Goal: Information Seeking & Learning: Find specific fact

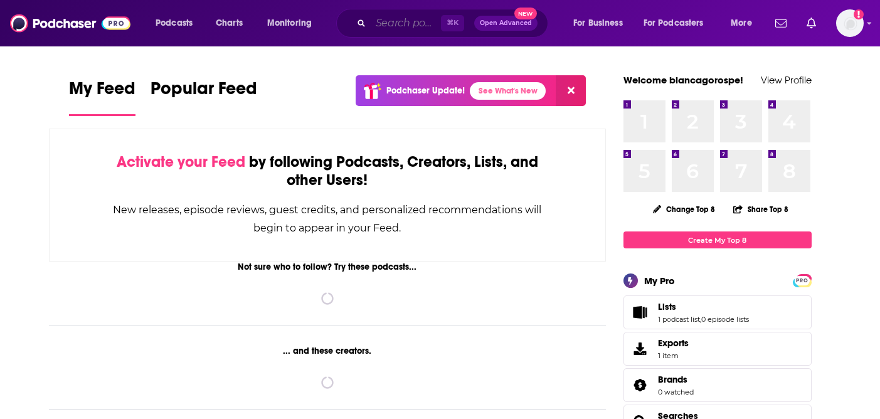
click at [390, 20] on input "Search podcasts, credits, & more..." at bounding box center [406, 23] width 70 height 20
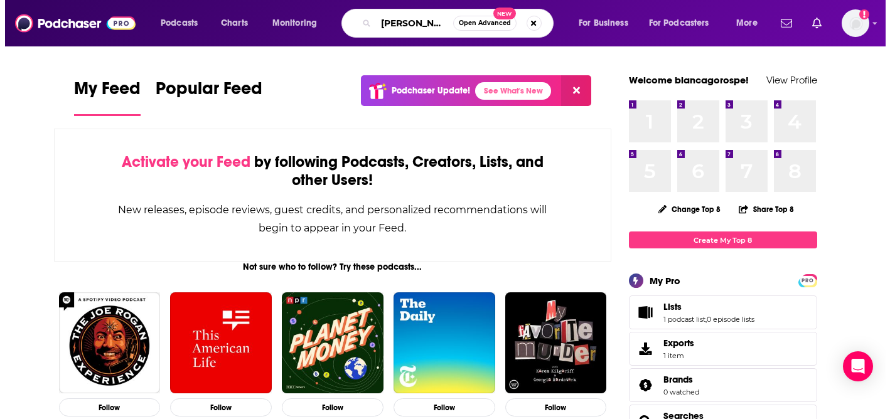
scroll to position [0, 3]
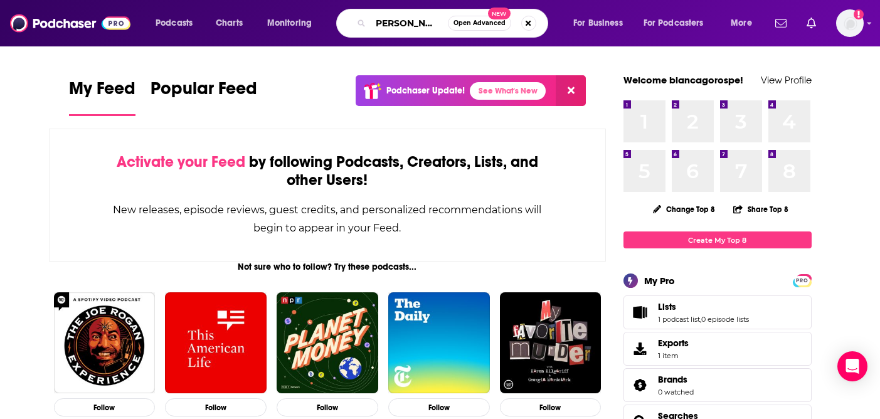
type input "[PERSON_NAME]"
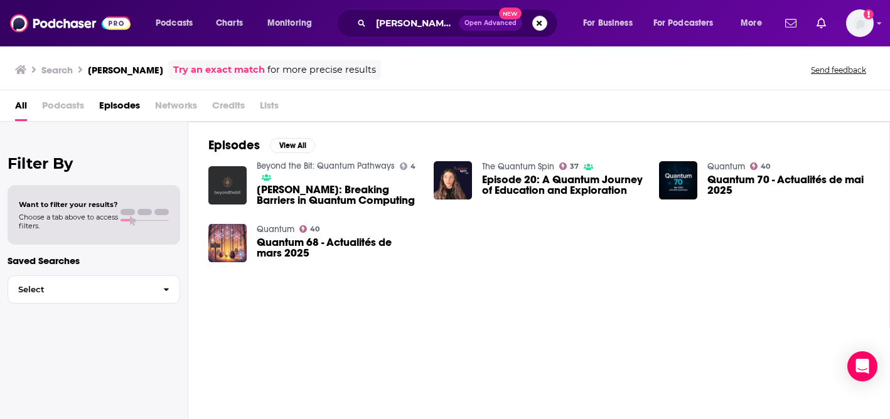
click at [542, 17] on button "Search podcasts, credits, & more..." at bounding box center [539, 23] width 15 height 15
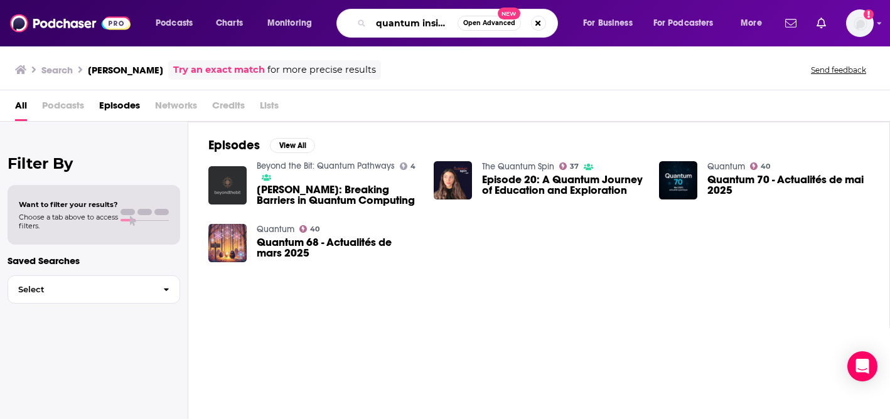
scroll to position [0, 1]
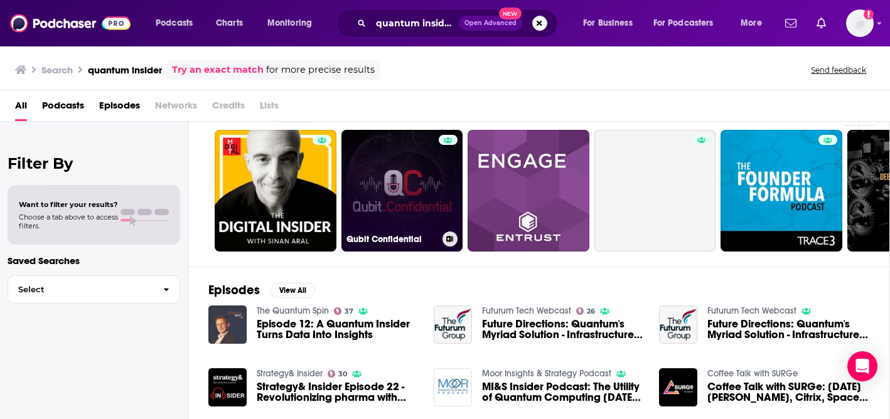
scroll to position [13, 0]
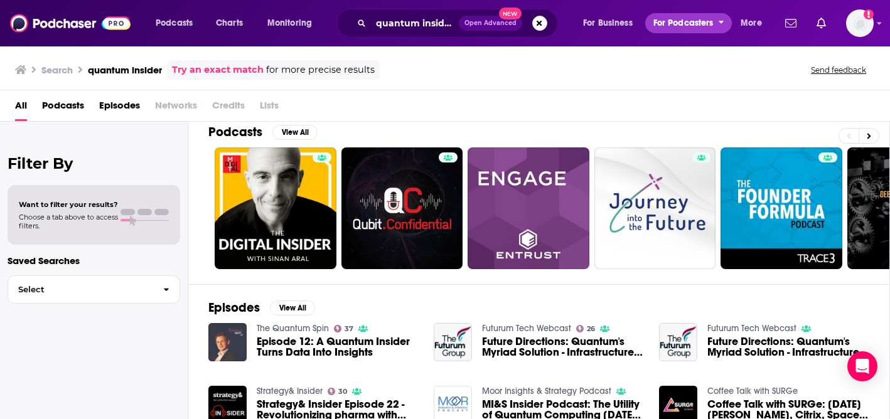
click at [697, 21] on span "For Podcasters" at bounding box center [683, 23] width 60 height 18
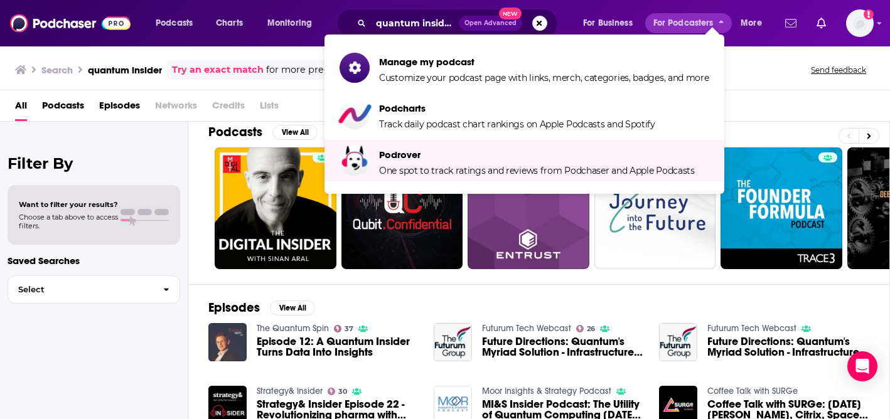
click at [794, 24] on icon "Show notifications dropdown" at bounding box center [790, 23] width 11 height 11
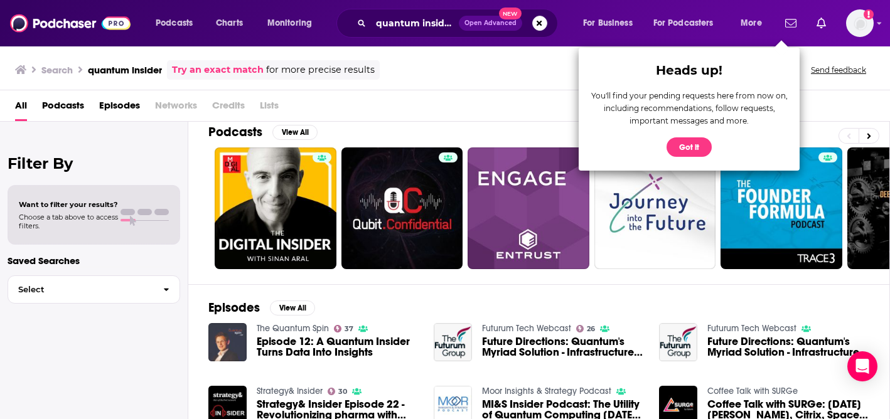
click at [512, 78] on div "Search quantum insider Try an exact match for more precise results Send feedback" at bounding box center [442, 69] width 854 height 19
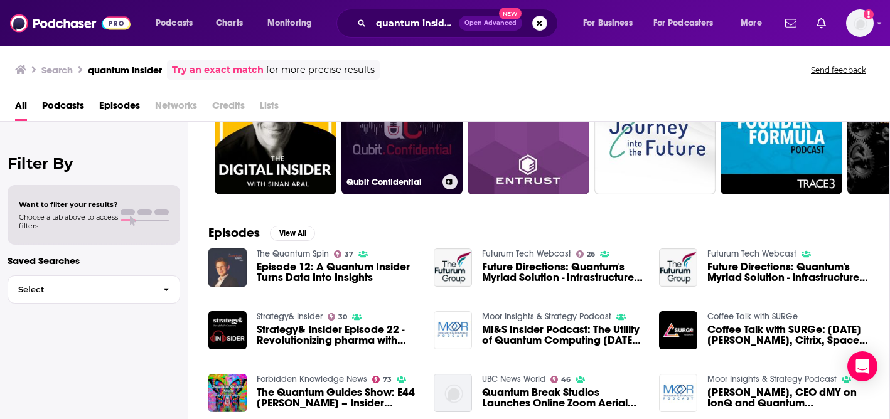
scroll to position [104, 0]
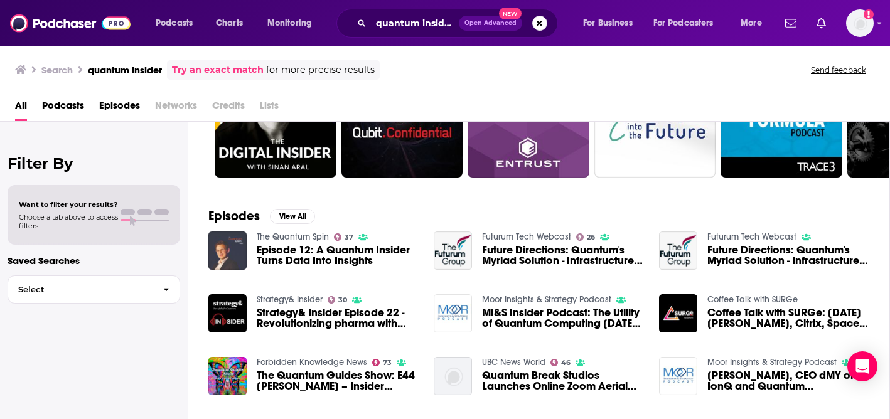
click at [131, 77] on div "Search quantum insider Try an exact match for more precise results" at bounding box center [197, 69] width 365 height 19
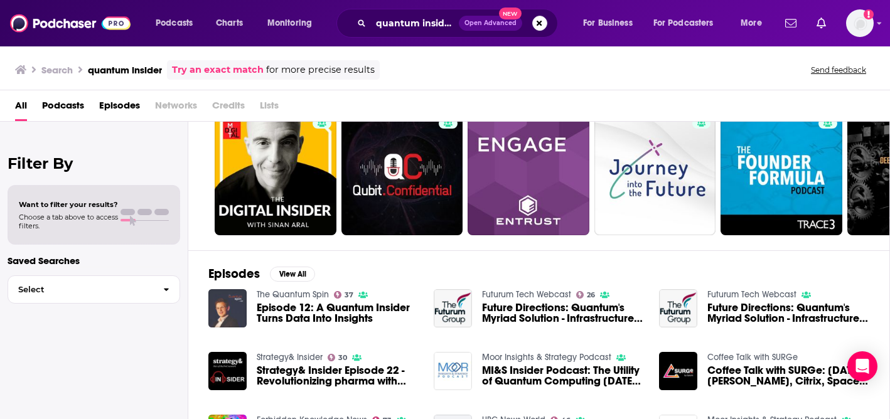
scroll to position [0, 0]
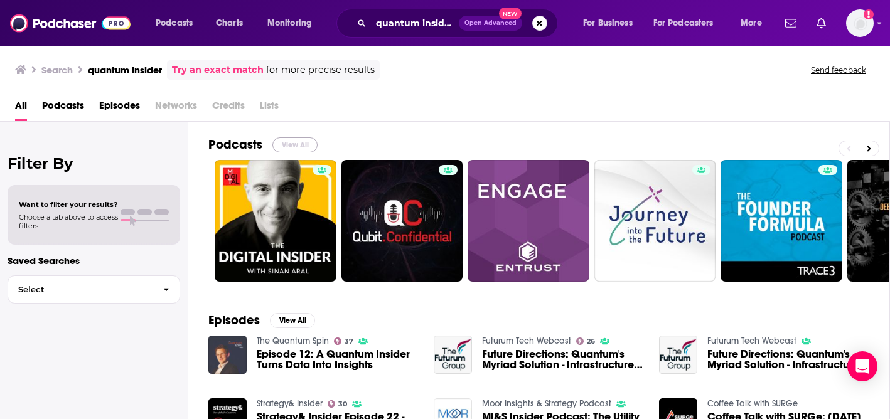
click at [302, 143] on button "View All" at bounding box center [294, 144] width 45 height 15
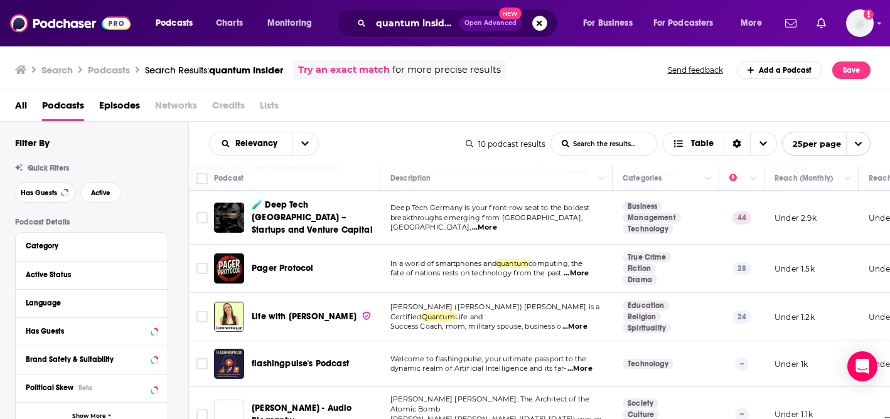
scroll to position [252, 0]
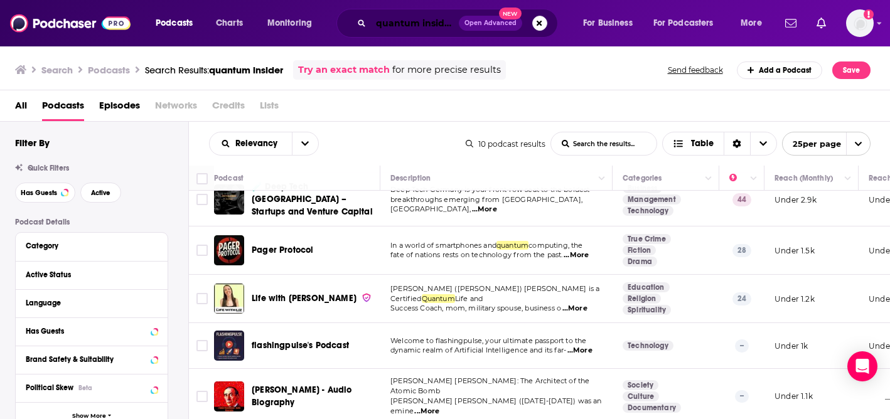
click at [381, 23] on input "quantum insider" at bounding box center [415, 23] width 88 height 20
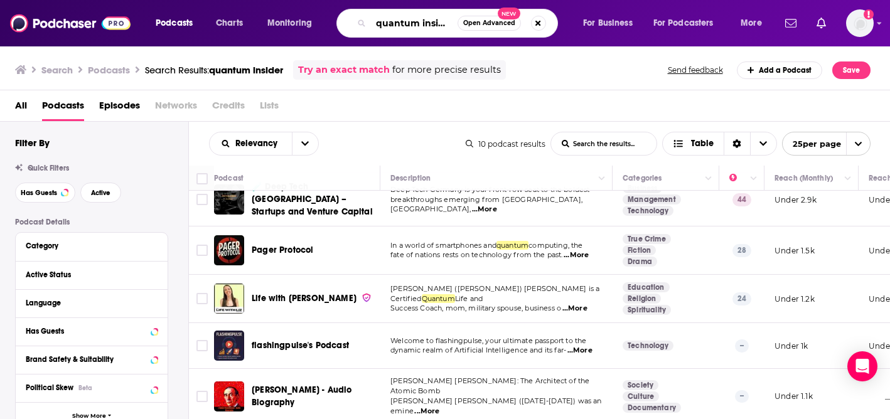
click at [378, 23] on input "quantum insider" at bounding box center [414, 23] width 87 height 20
type input "the quantum insider"
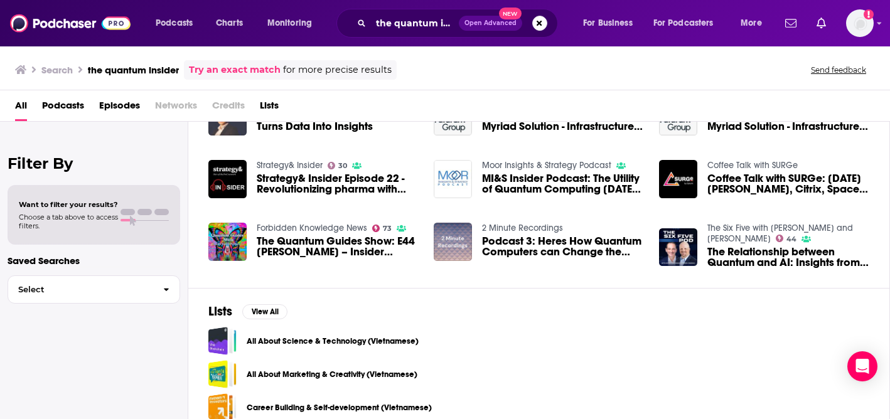
scroll to position [253, 0]
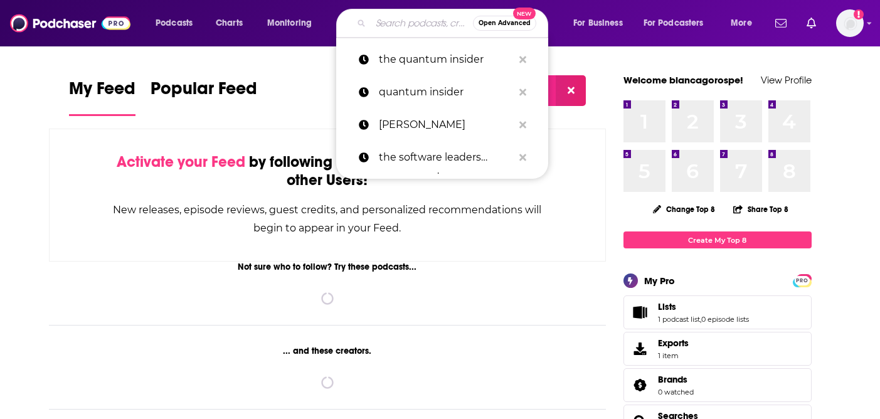
click at [398, 27] on input "Search podcasts, credits, & more..." at bounding box center [422, 23] width 102 height 20
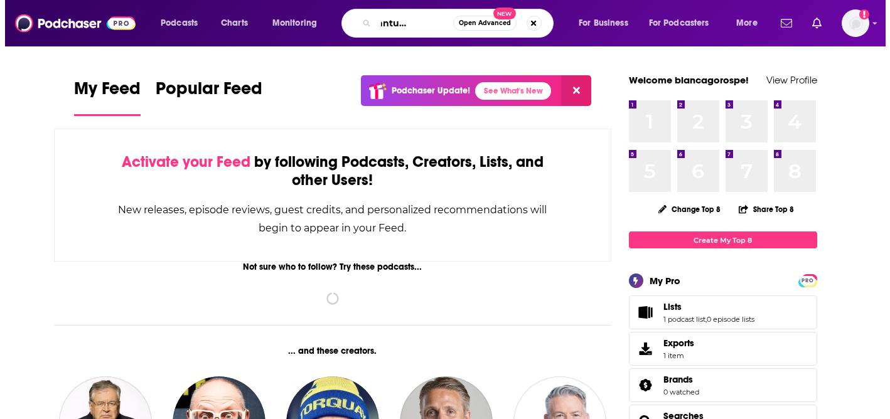
scroll to position [0, 40]
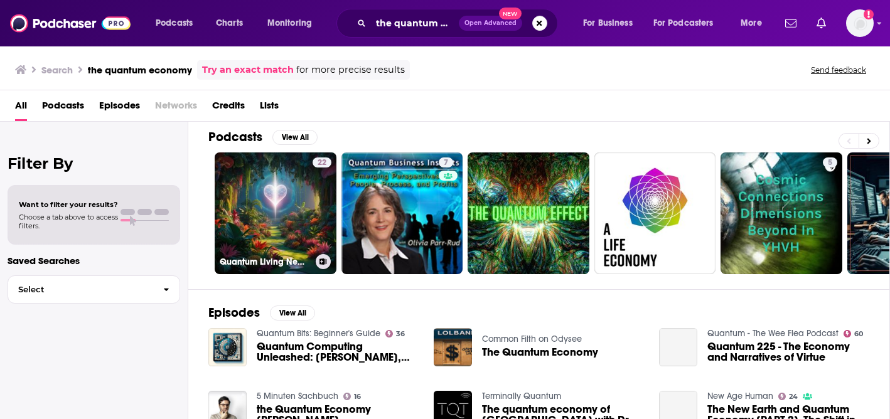
scroll to position [11, 0]
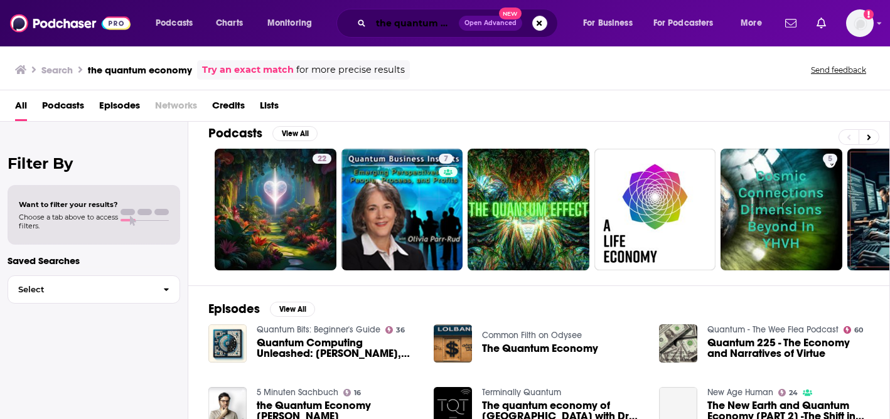
click at [406, 25] on input "the quantum economy" at bounding box center [415, 23] width 88 height 20
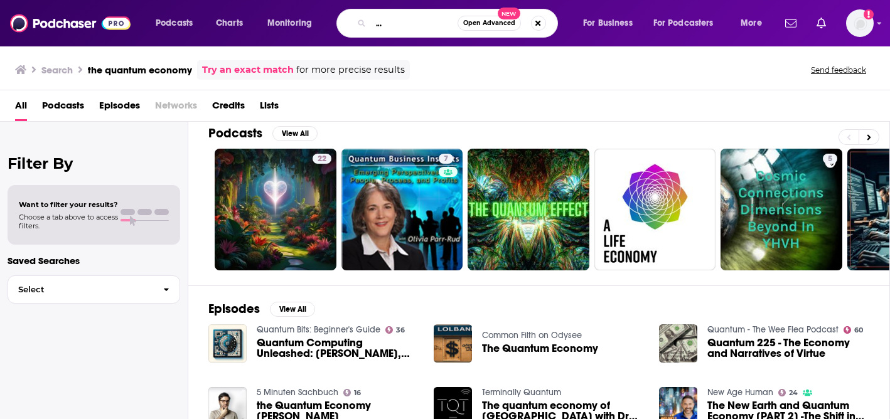
scroll to position [0, 70]
type input "the quantum economy podcast"
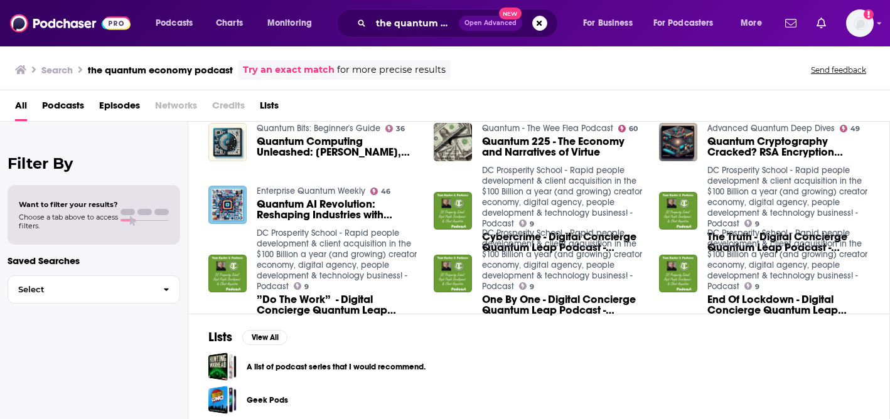
scroll to position [253, 0]
